Goal: Find specific page/section: Find specific page/section

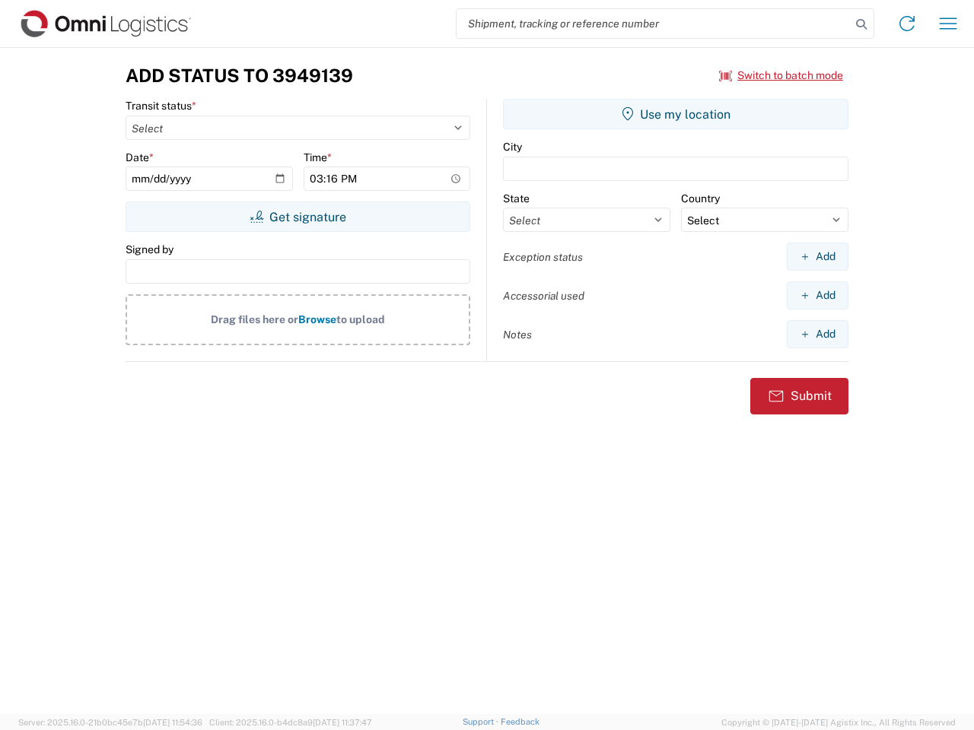
click at [653, 24] on input "search" at bounding box center [653, 23] width 394 height 29
click at [861, 24] on icon at bounding box center [860, 24] width 21 height 21
click at [907, 24] on icon at bounding box center [906, 23] width 24 height 24
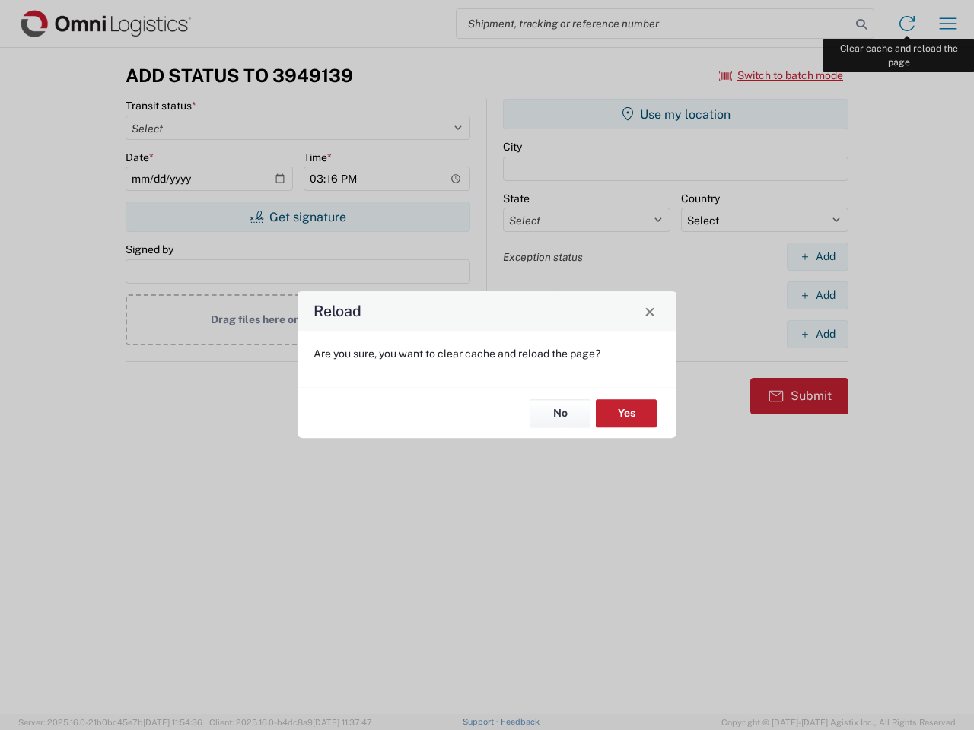
click at [948, 24] on div "Reload Are you sure, you want to clear cache and reload the page? No Yes" at bounding box center [487, 365] width 974 height 730
click at [781, 75] on div "Reload Are you sure, you want to clear cache and reload the page? No Yes" at bounding box center [487, 365] width 974 height 730
click at [297, 217] on div "Reload Are you sure, you want to clear cache and reload the page? No Yes" at bounding box center [487, 365] width 974 height 730
click at [675, 114] on div "Reload Are you sure, you want to clear cache and reload the page? No Yes" at bounding box center [487, 365] width 974 height 730
click at [817, 256] on div "Reload Are you sure, you want to clear cache and reload the page? No Yes" at bounding box center [487, 365] width 974 height 730
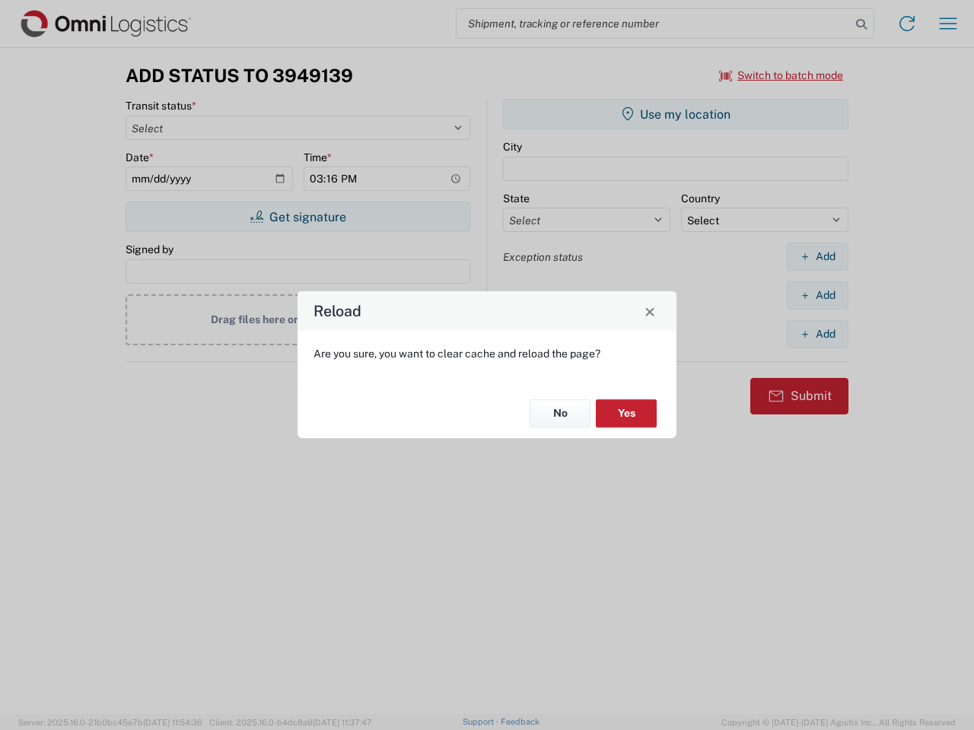
click at [817, 295] on div "Reload Are you sure, you want to clear cache and reload the page? No Yes" at bounding box center [487, 365] width 974 height 730
click at [817, 334] on div "Reload Are you sure, you want to clear cache and reload the page? No Yes" at bounding box center [487, 365] width 974 height 730
